Goal: Information Seeking & Learning: Check status

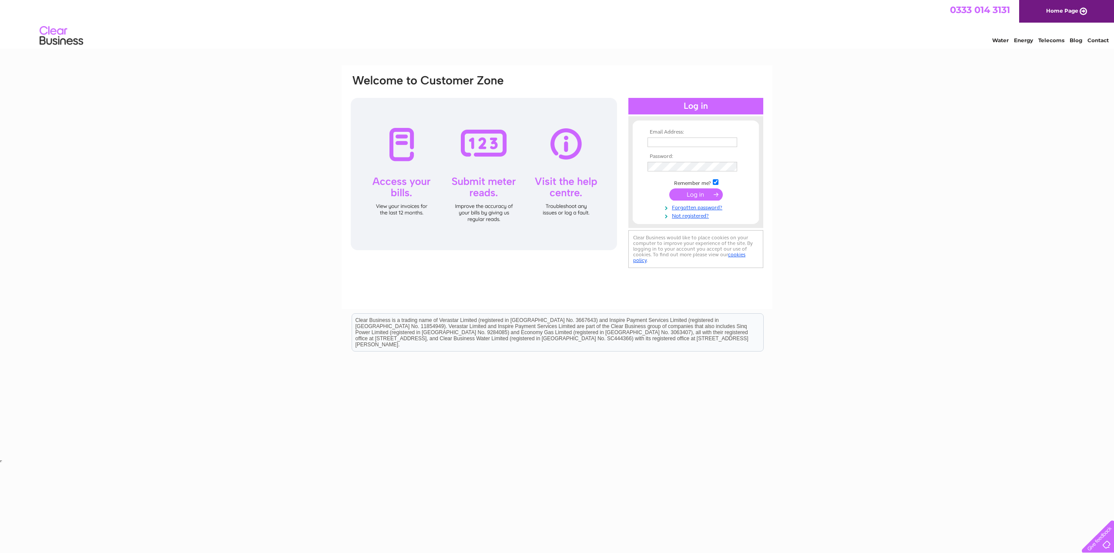
type input "whitej6@gmail.com"
click at [692, 193] on input "submit" at bounding box center [696, 194] width 54 height 12
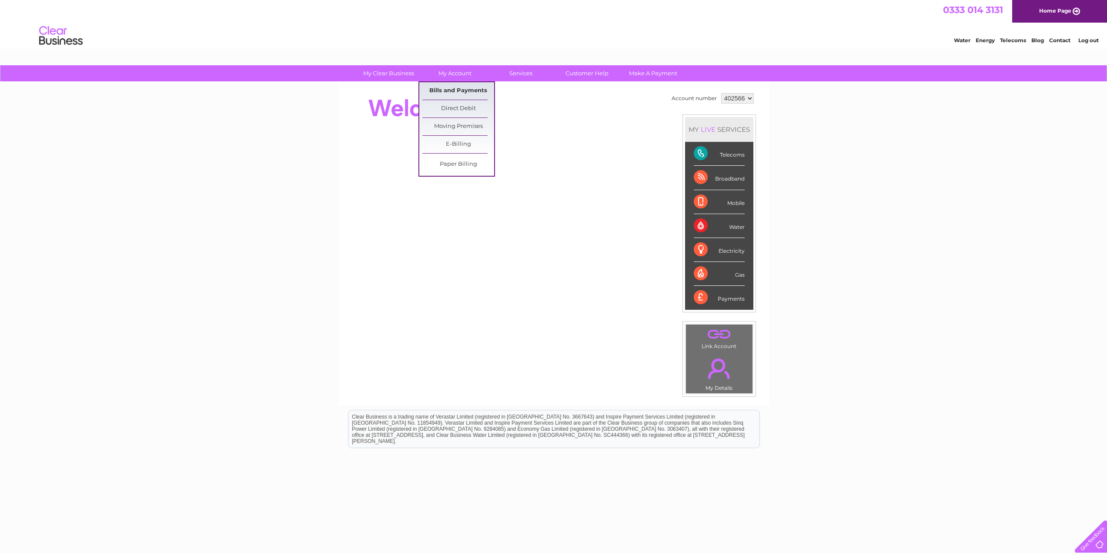
click at [447, 90] on link "Bills and Payments" at bounding box center [458, 90] width 72 height 17
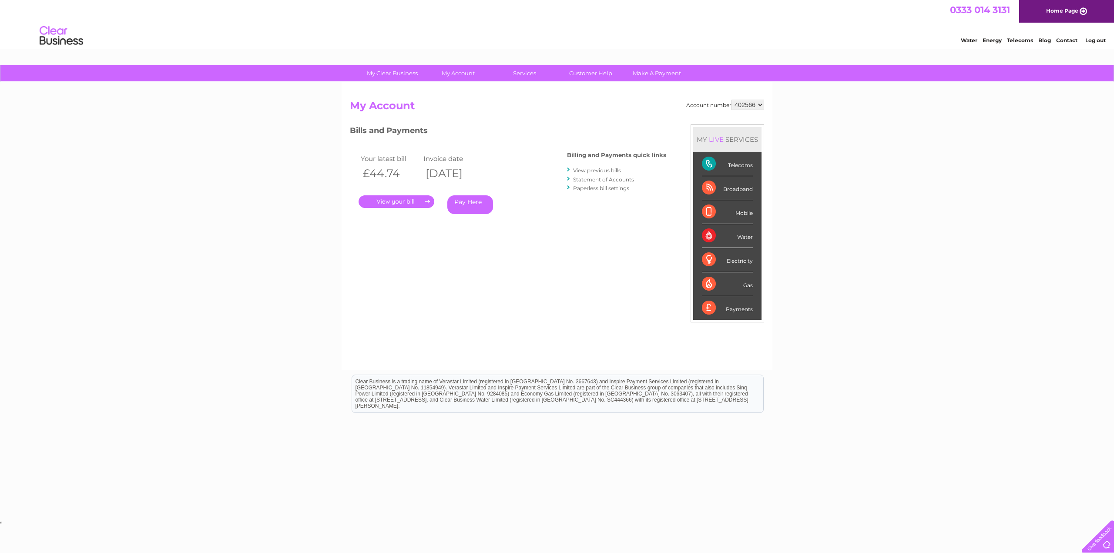
click at [600, 169] on link "View previous bills" at bounding box center [597, 170] width 48 height 7
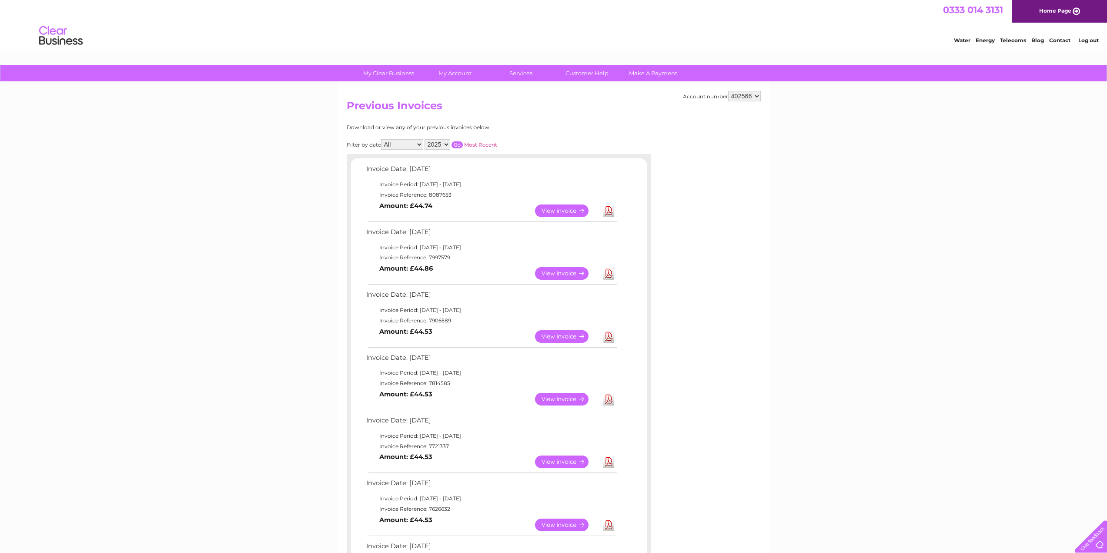
click at [560, 211] on link "View" at bounding box center [567, 210] width 64 height 13
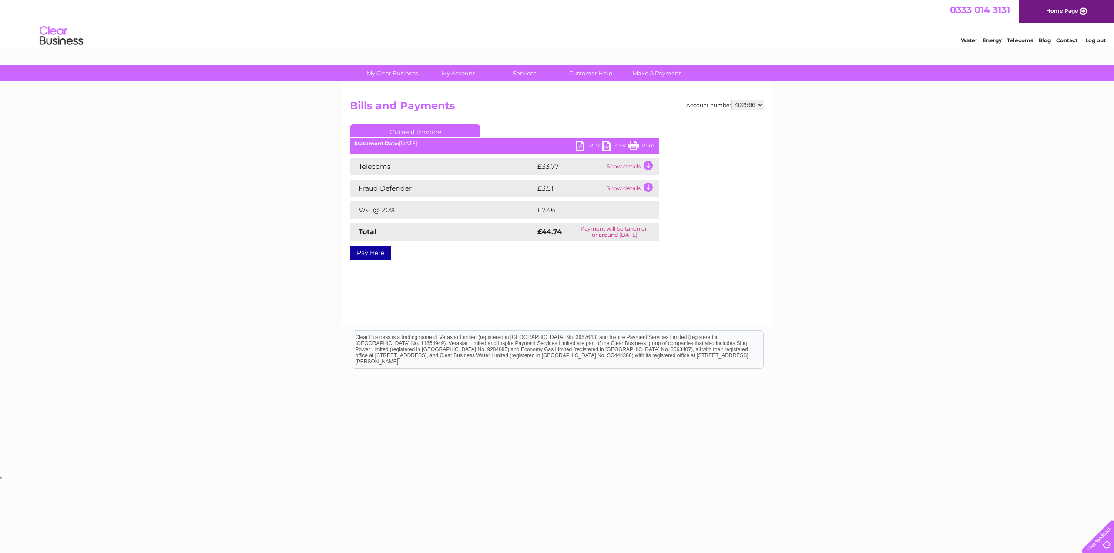
click at [647, 165] on td "Show details" at bounding box center [631, 166] width 54 height 17
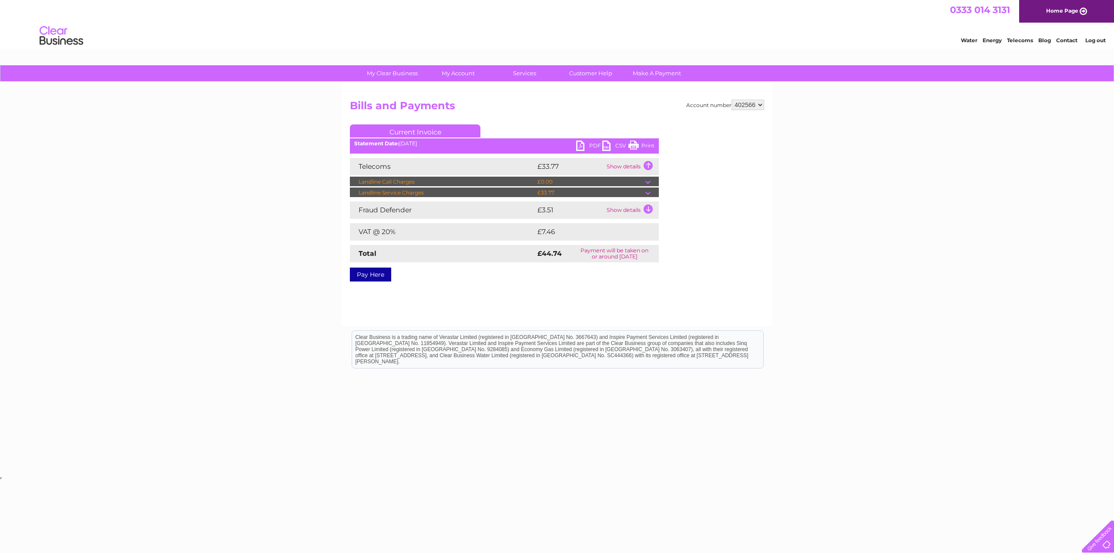
click at [647, 210] on td "Show details" at bounding box center [631, 209] width 54 height 17
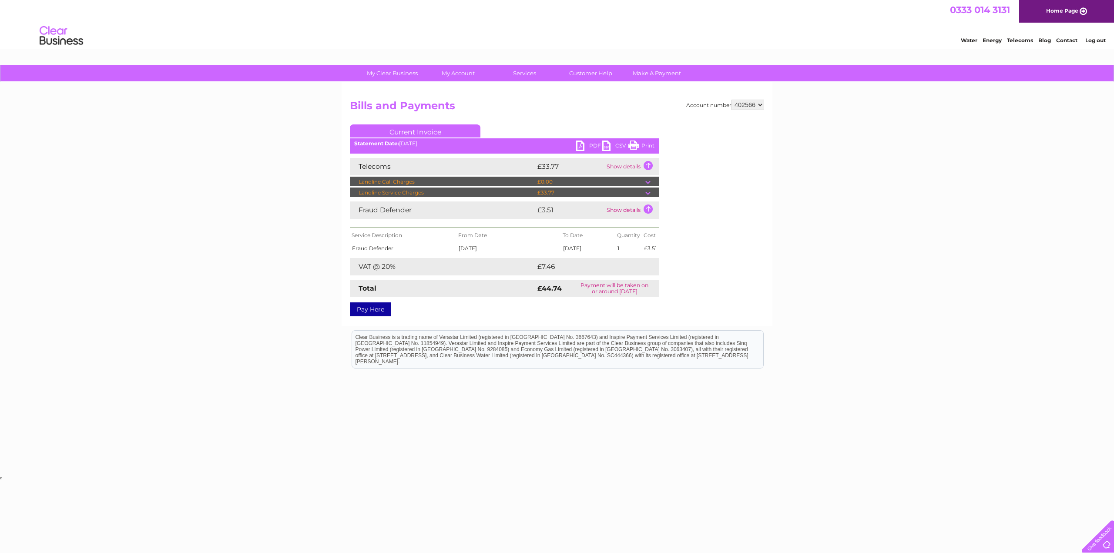
click at [647, 210] on td "Show details" at bounding box center [631, 209] width 54 height 17
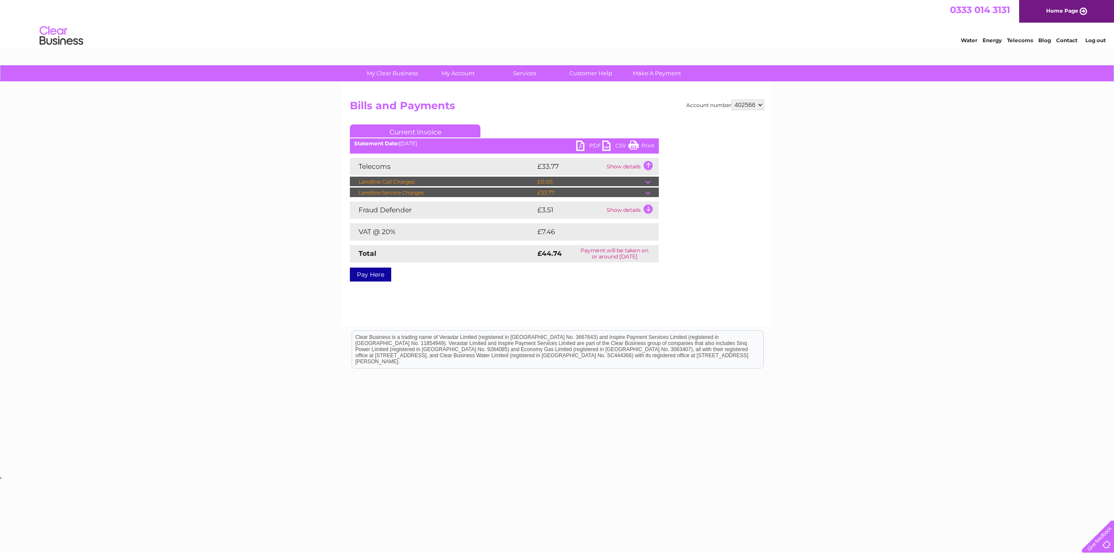
click at [615, 165] on td "Show details" at bounding box center [631, 166] width 54 height 17
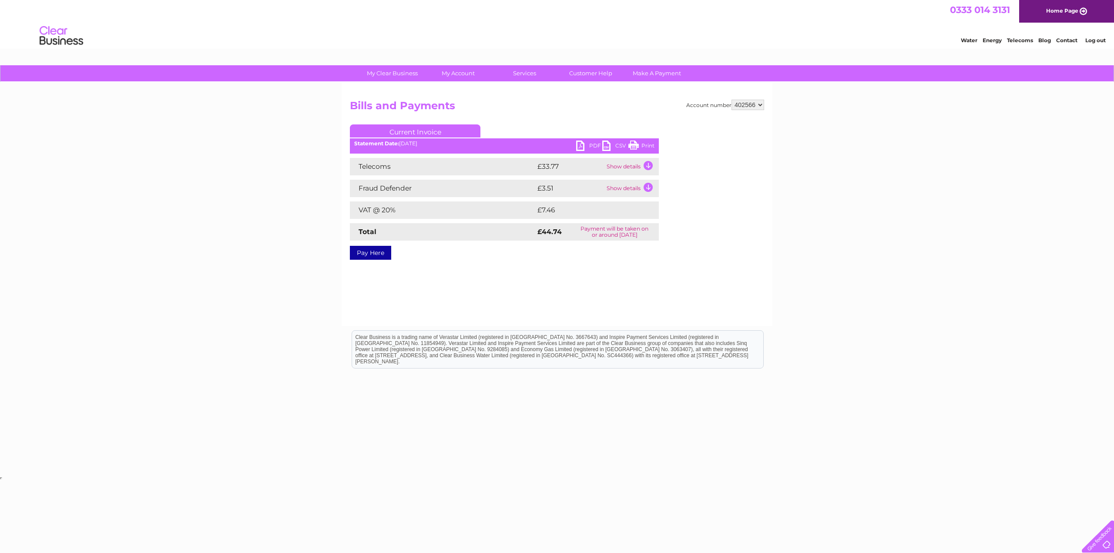
click at [629, 164] on td "Show details" at bounding box center [631, 166] width 54 height 17
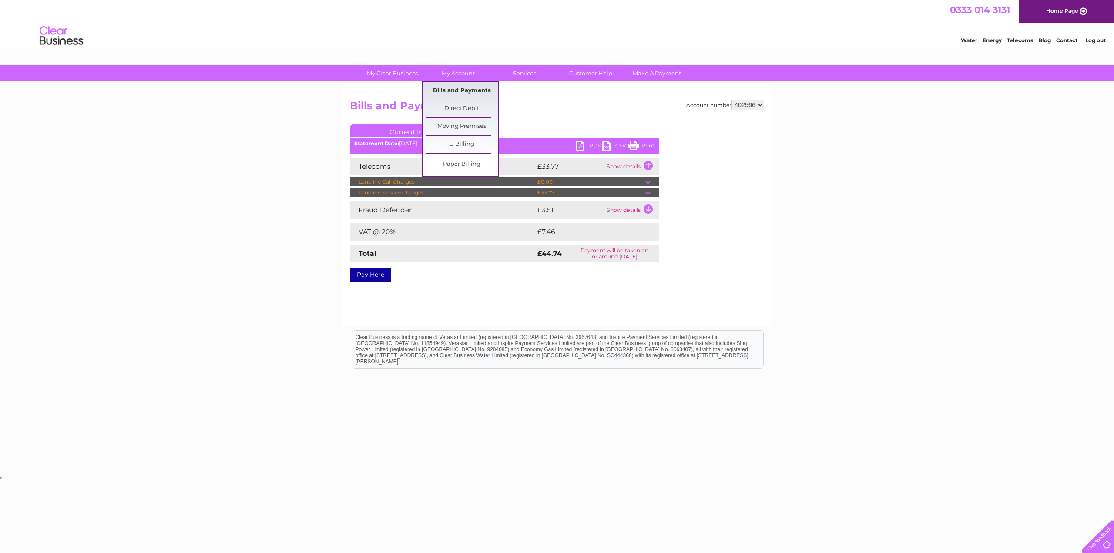
click at [452, 86] on link "Bills and Payments" at bounding box center [462, 90] width 72 height 17
click at [452, 89] on link "Bills and Payments" at bounding box center [462, 90] width 72 height 17
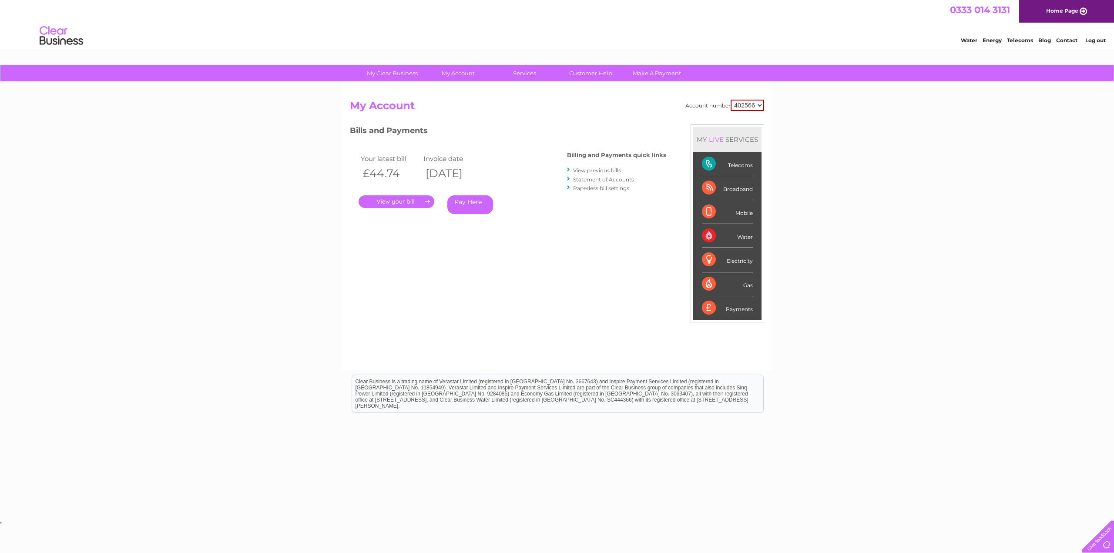
click at [393, 202] on link "." at bounding box center [397, 201] width 76 height 13
